Goal: Information Seeking & Learning: Learn about a topic

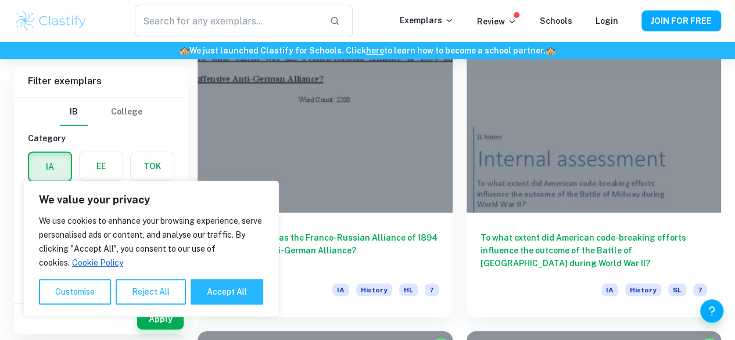
scroll to position [1609, 0]
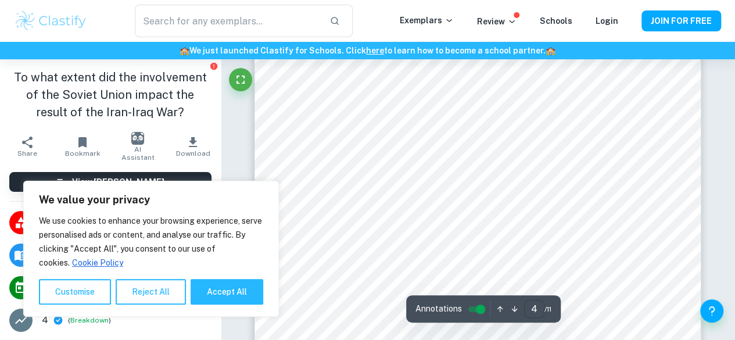
scroll to position [1920, 0]
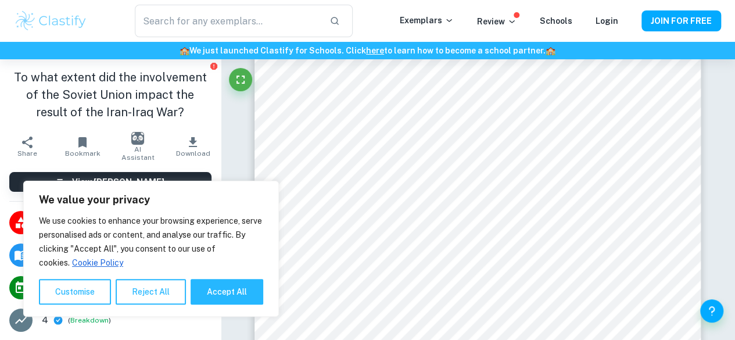
type input "3"
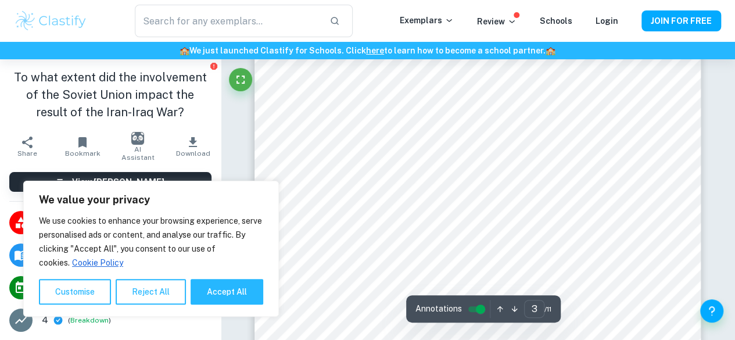
scroll to position [1339, 0]
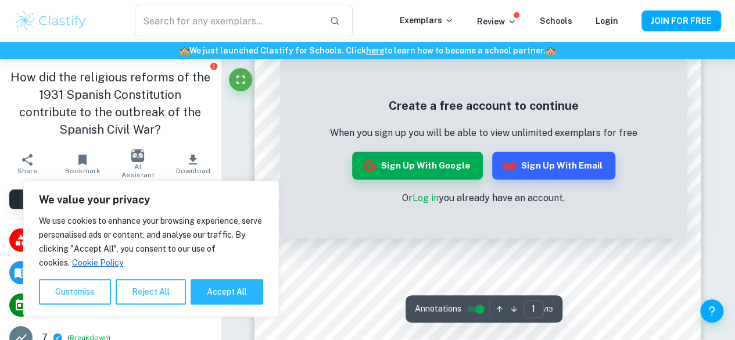
scroll to position [96, 0]
